Goal: Find specific fact: Locate a discrete piece of known information

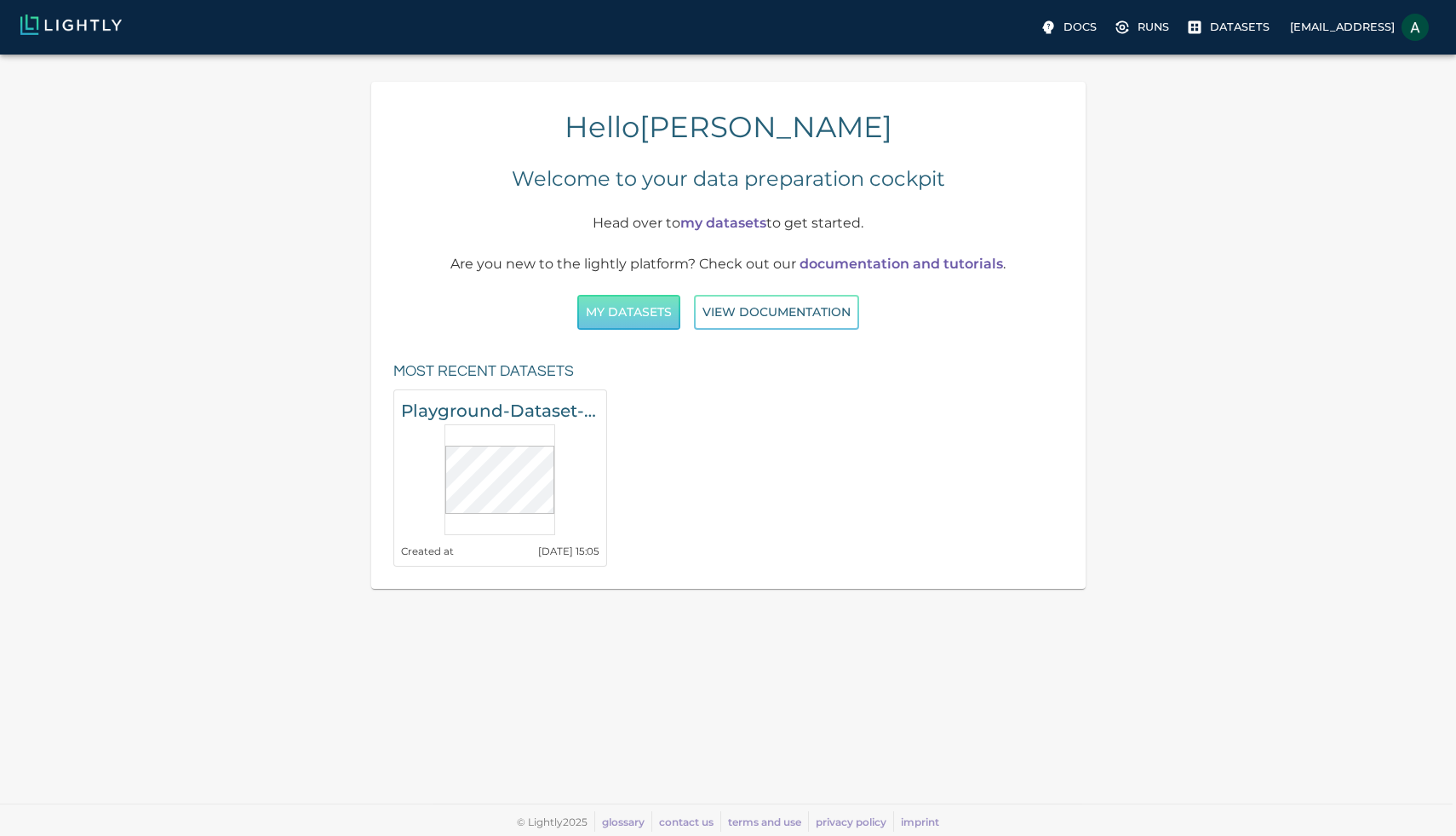
click at [669, 319] on button "My Datasets" at bounding box center [628, 312] width 103 height 35
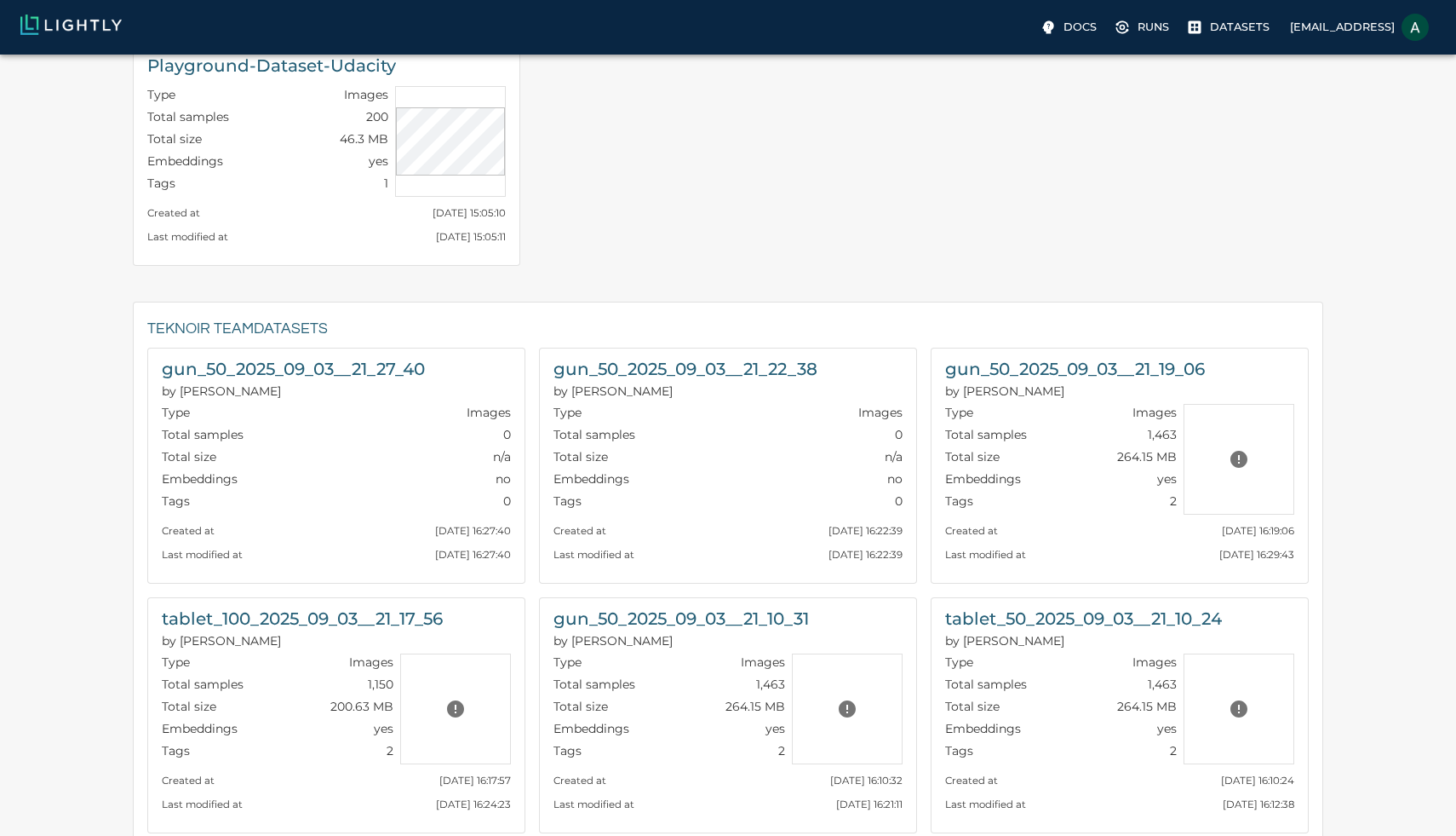
scroll to position [83, 0]
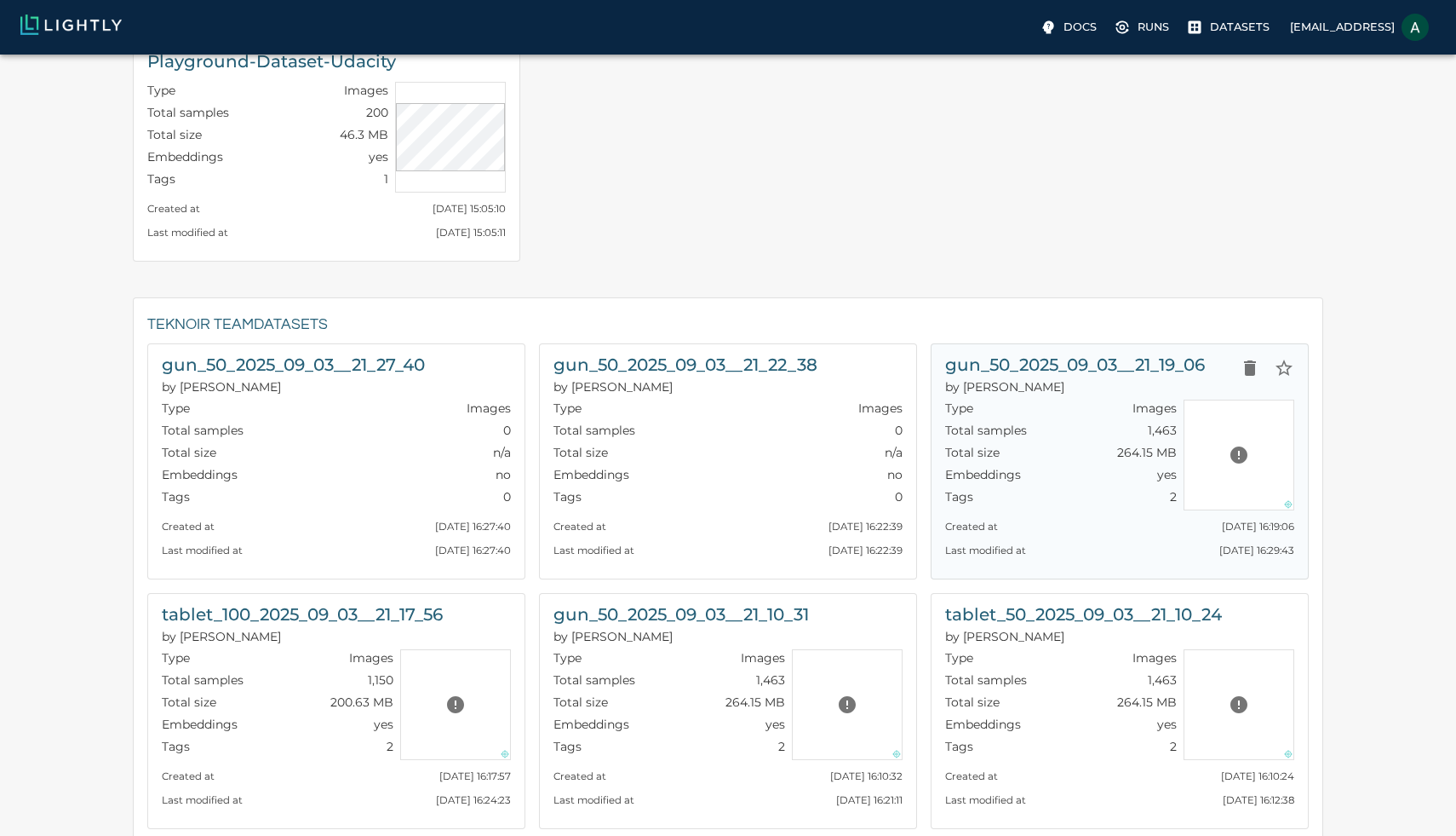
click at [978, 364] on h6 "gun_50_2025_09_03__21_19_06" at bounding box center [1075, 364] width 259 height 28
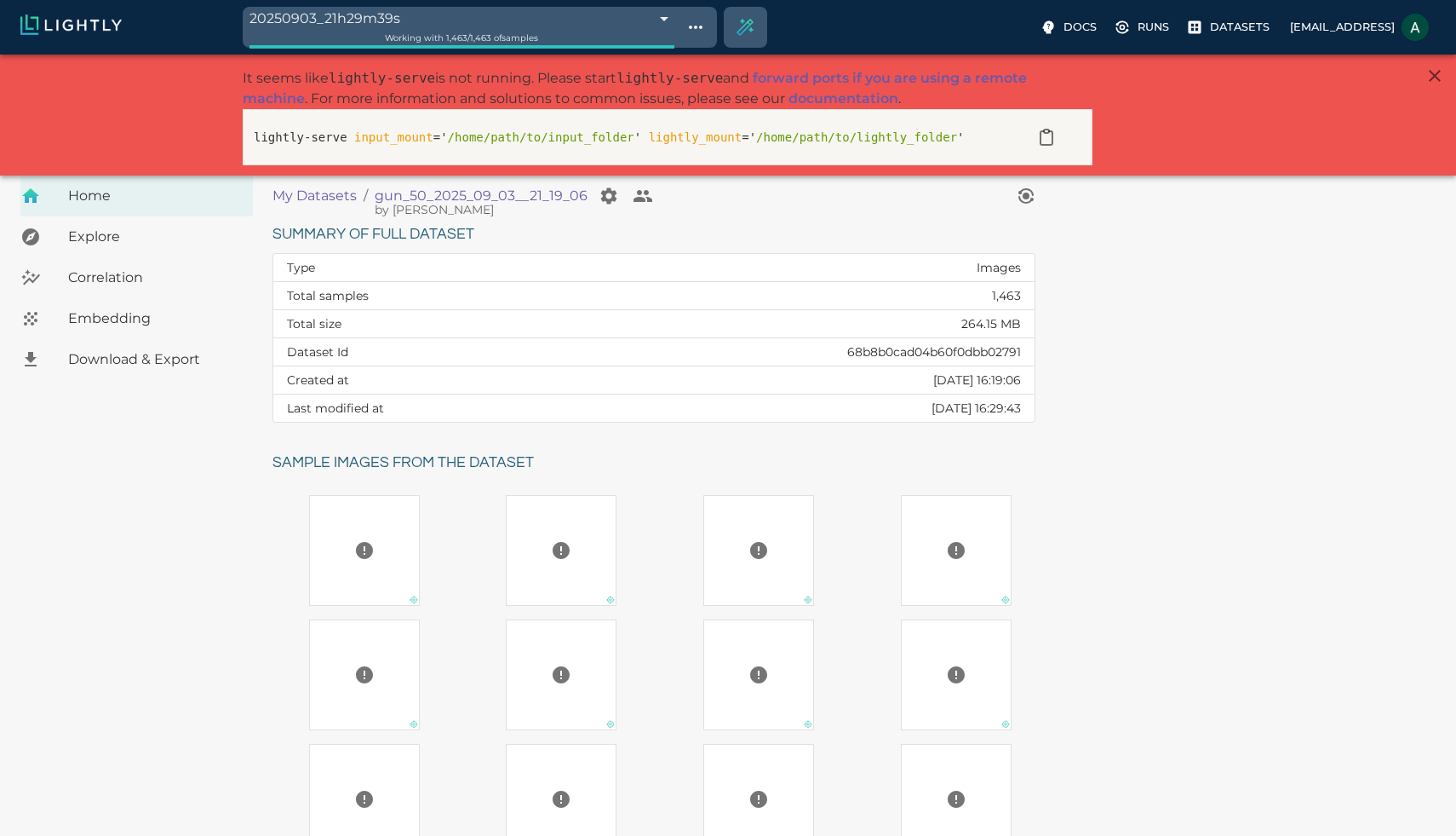
click at [911, 350] on td "68b8b0cad04b60f0dbb02791" at bounding box center [799, 352] width 470 height 28
copy td "68b8b0cad04b60f0dbb02791"
